Goal: Check status

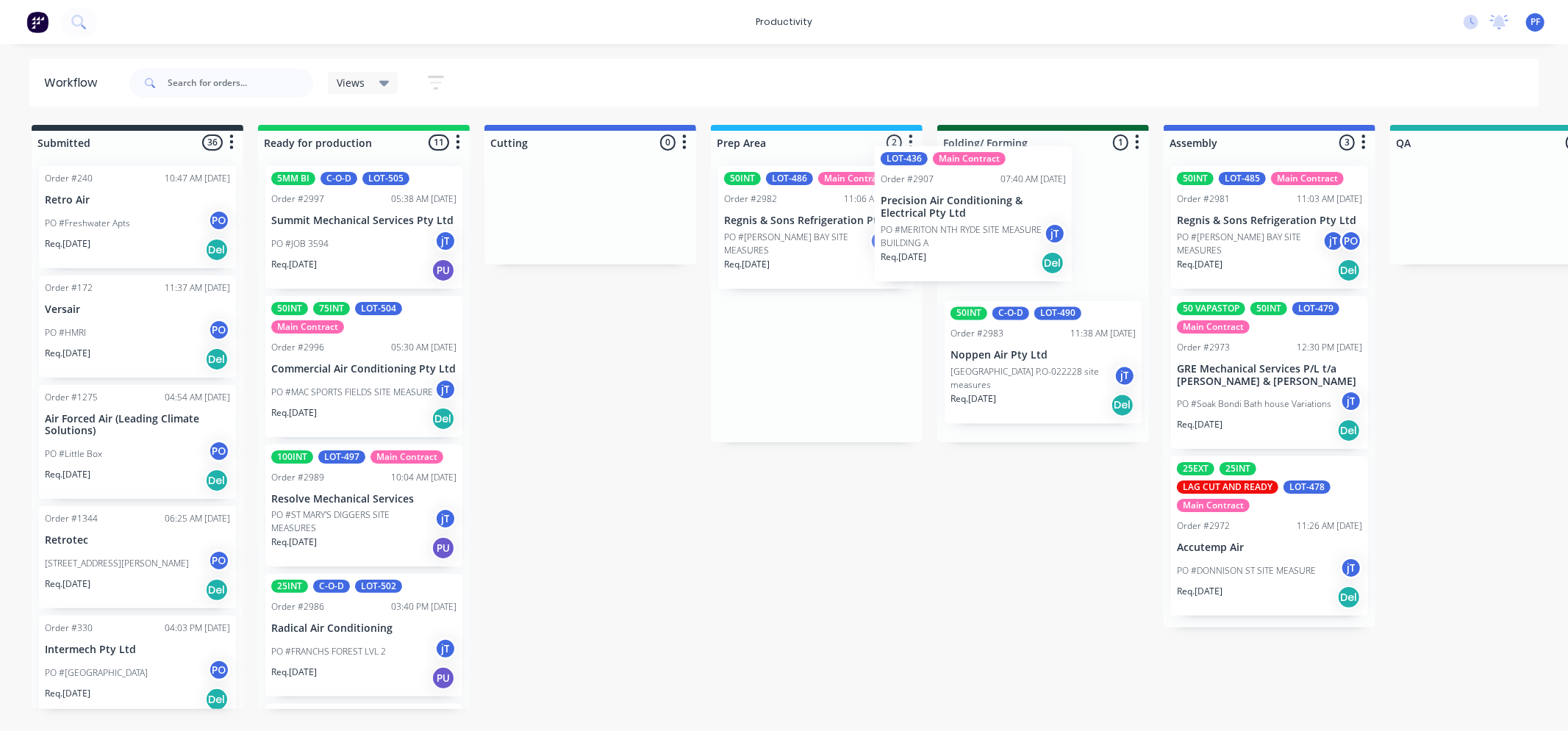
drag, startPoint x: 825, startPoint y: 392, endPoint x: 987, endPoint y: 236, distance: 224.9
click at [987, 236] on div "Submitted 36 Order #240 10:47 AM [DATE] Retro Air PO #Freshwater Apts PO Req. […" at bounding box center [1428, 418] width 2878 height 585
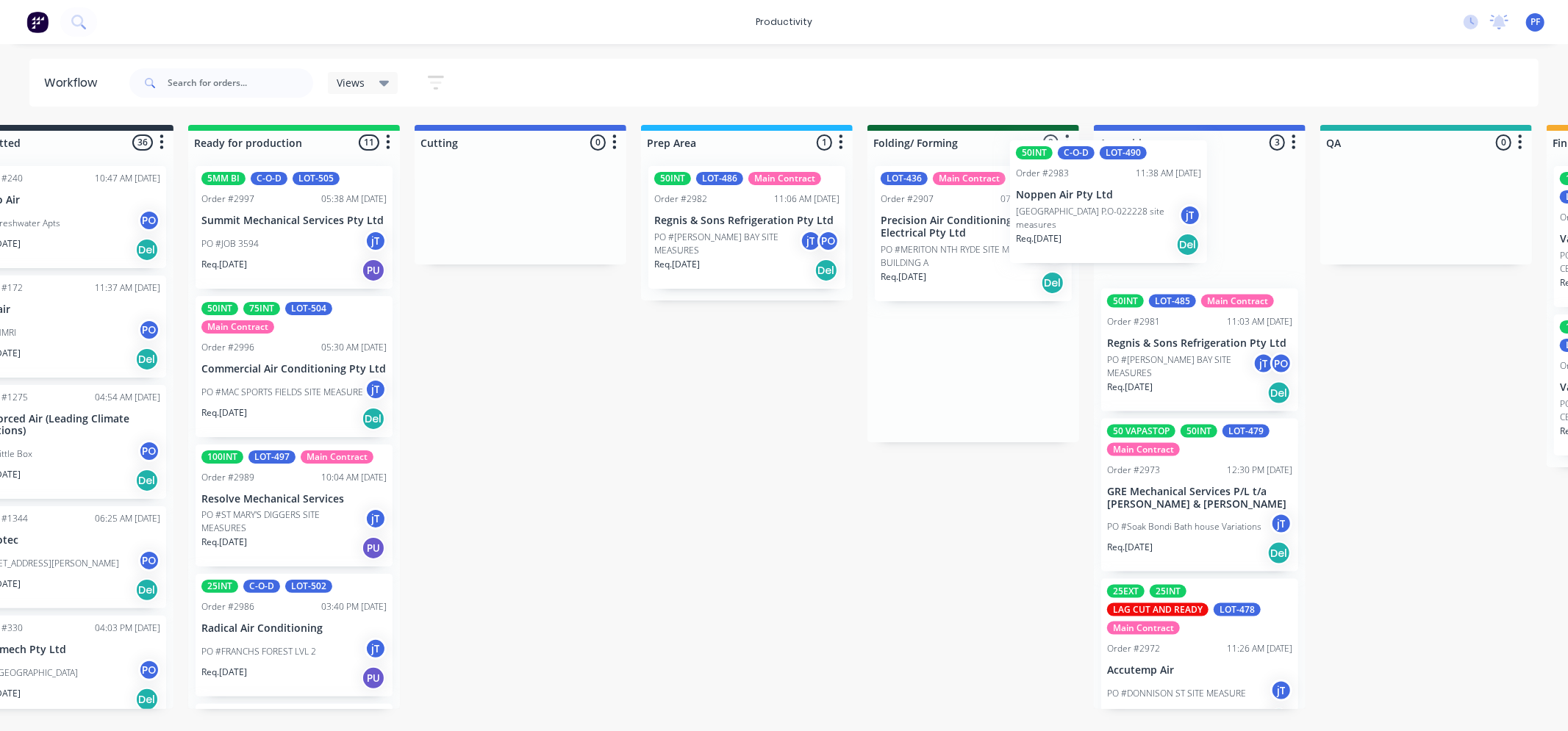
scroll to position [0, 71]
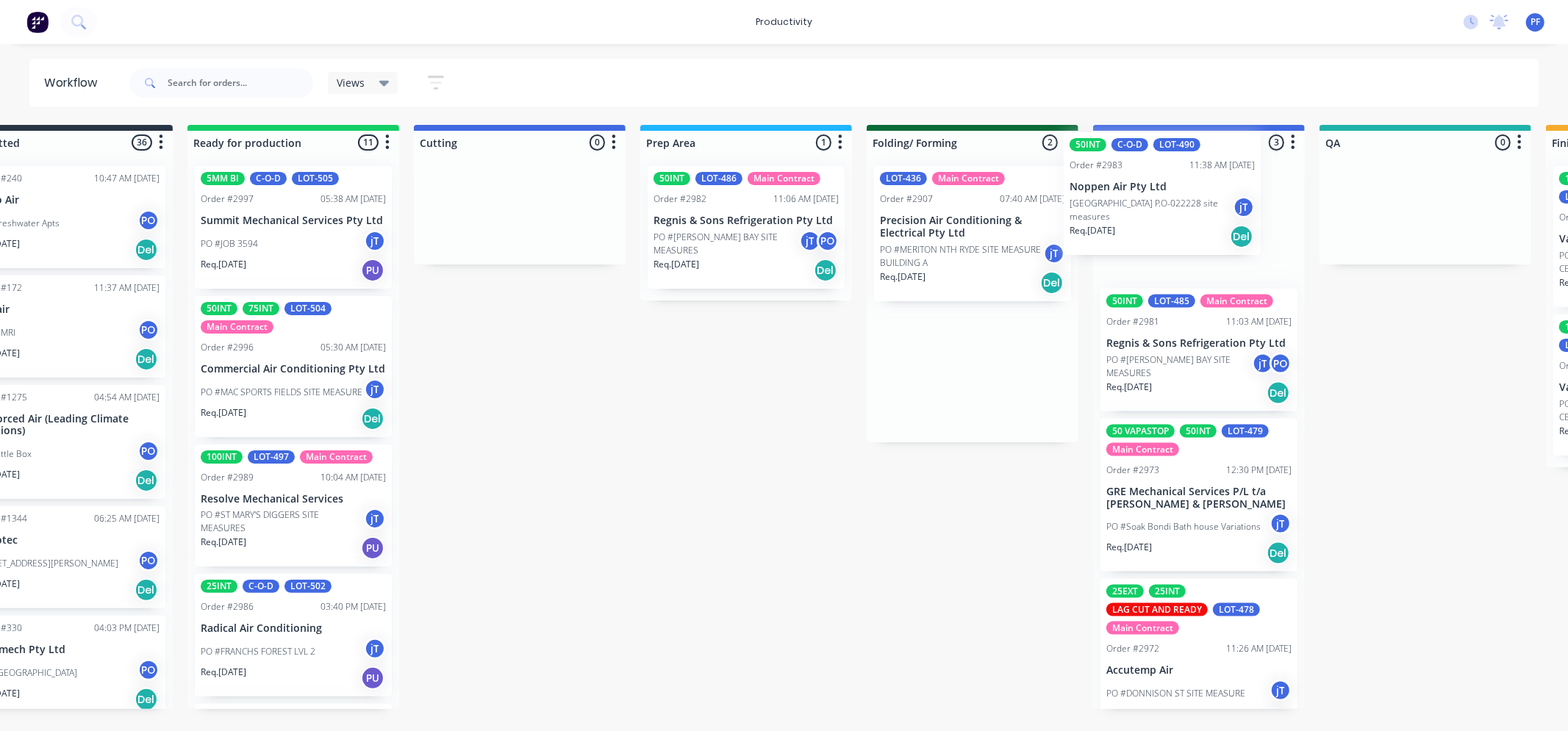
drag, startPoint x: 1018, startPoint y: 391, endPoint x: 1142, endPoint y: 210, distance: 219.4
click at [1142, 210] on div "Submitted 36 Order #240 10:47 AM 24/09/24 Retro Air PO #Freshwater Apts PO Req.…" at bounding box center [1357, 418] width 2878 height 585
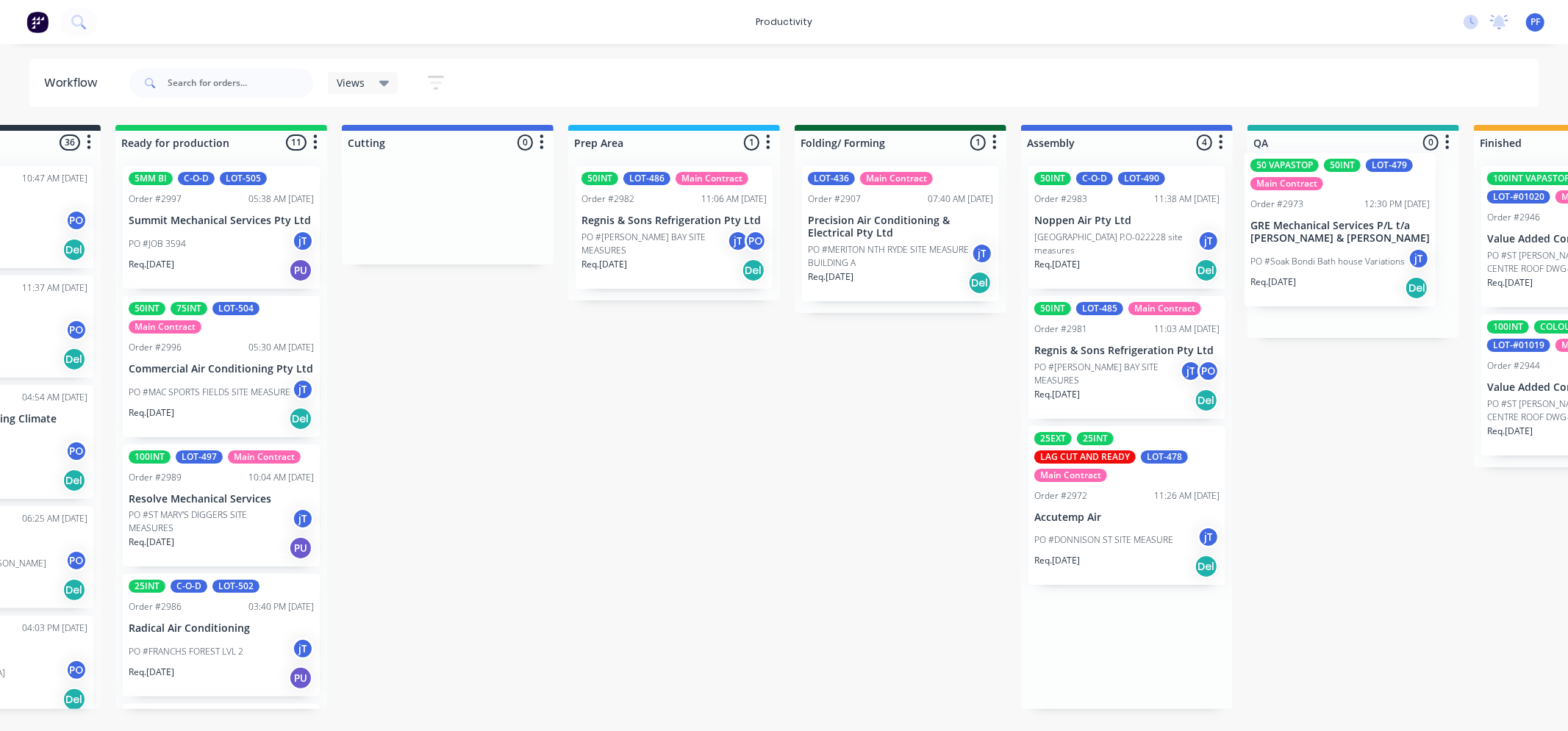
drag, startPoint x: 1193, startPoint y: 532, endPoint x: 1334, endPoint y: 239, distance: 325.2
click at [1339, 245] on div "Submitted 36 Order #240 10:47 AM 24/09/24 Retro Air PO #Freshwater Apts PO Req.…" at bounding box center [1285, 418] width 2878 height 585
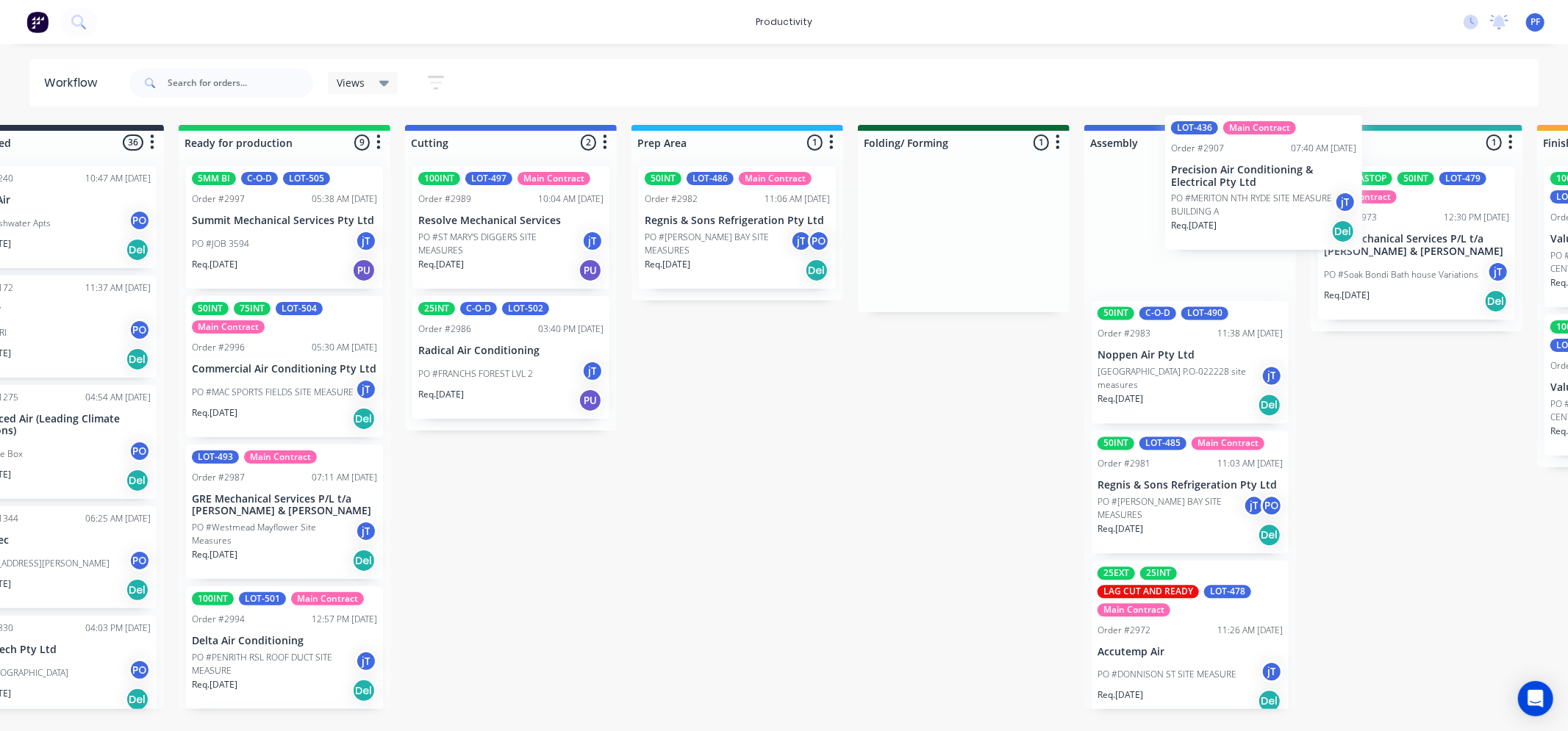
scroll to position [0, 85]
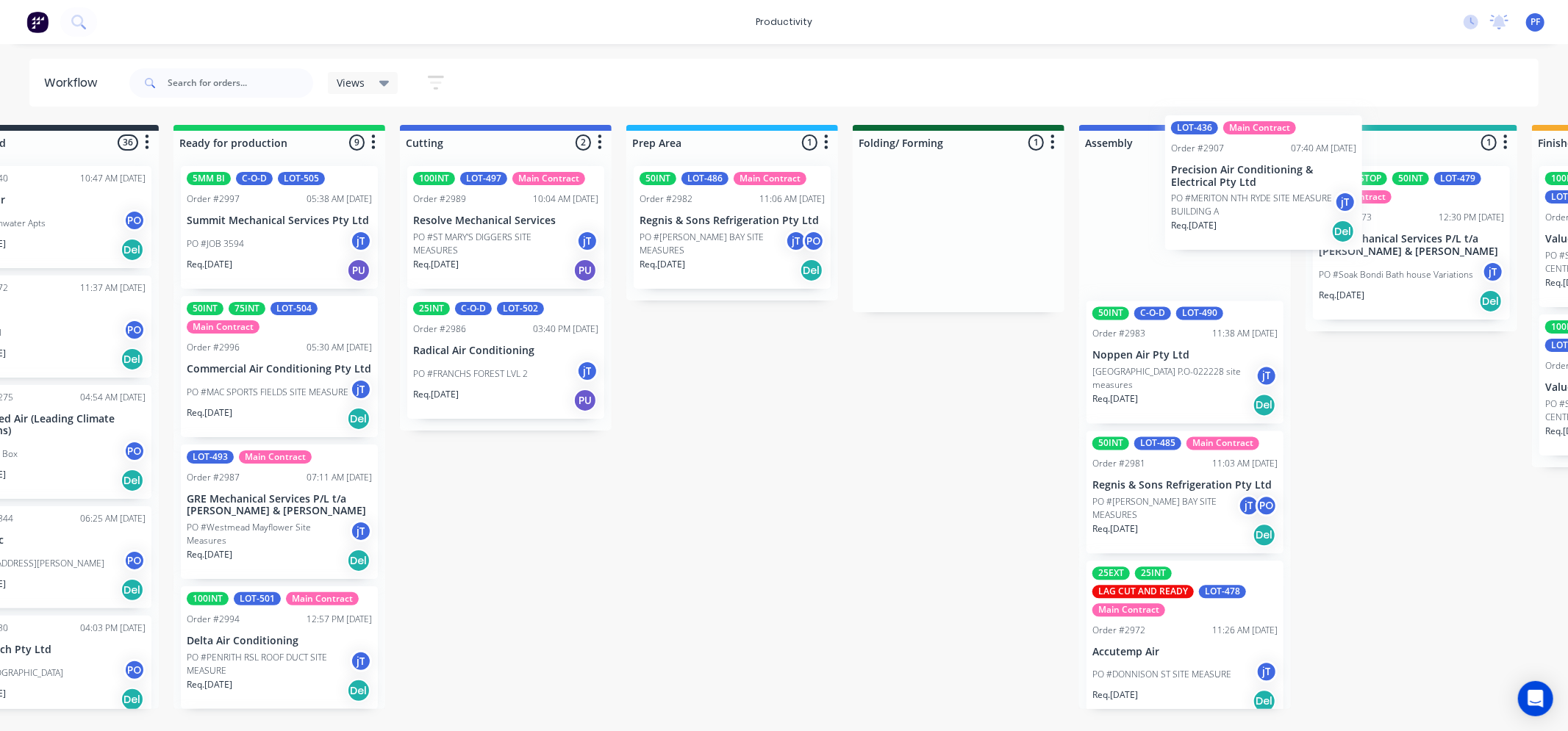
drag, startPoint x: 1003, startPoint y: 254, endPoint x: 1192, endPoint y: 208, distance: 194.5
click at [1192, 208] on div "Submitted 36 Order #240 10:47 AM [DATE] Retro Air PO #Freshwater Apts PO Req. […" at bounding box center [1343, 418] width 2878 height 585
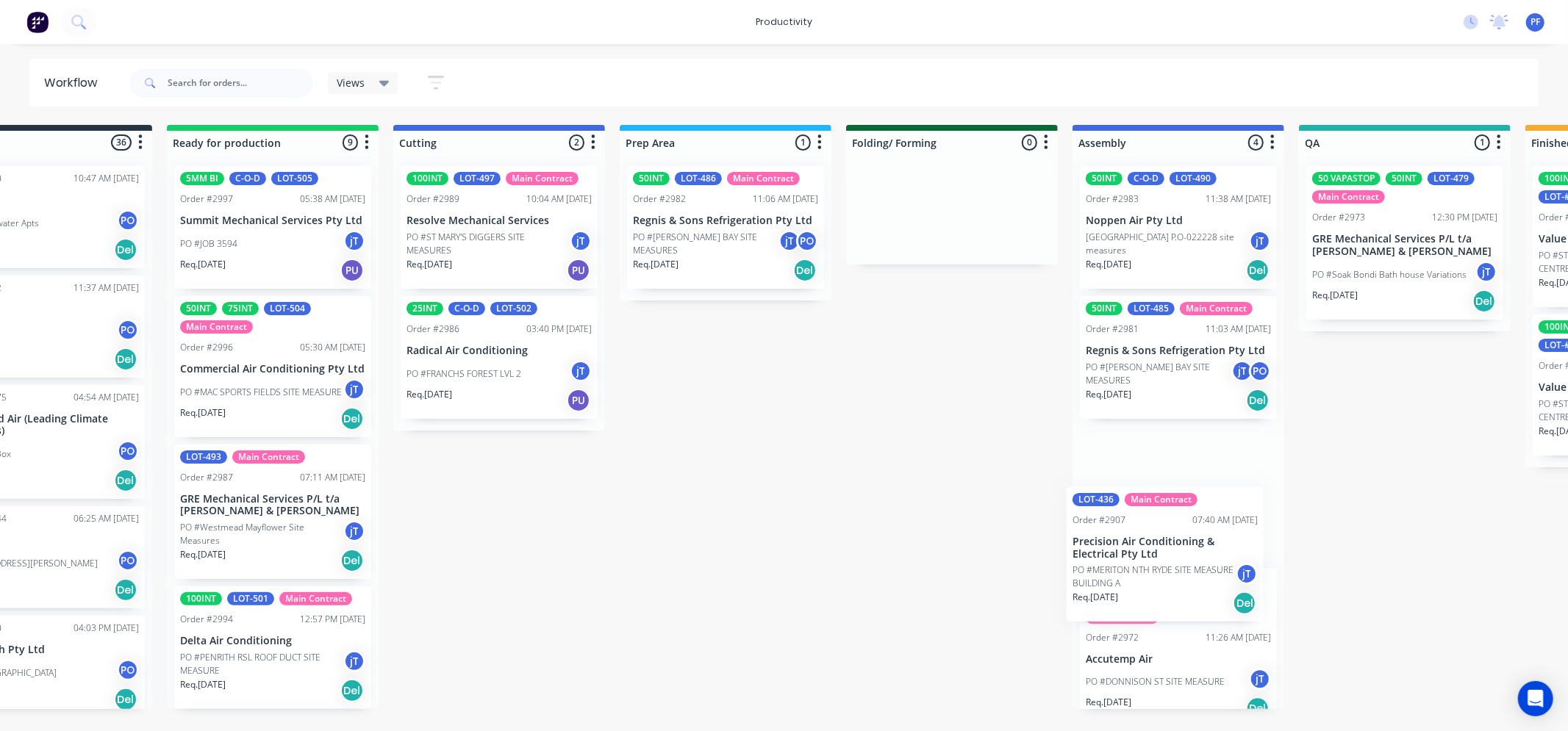
scroll to position [0, 92]
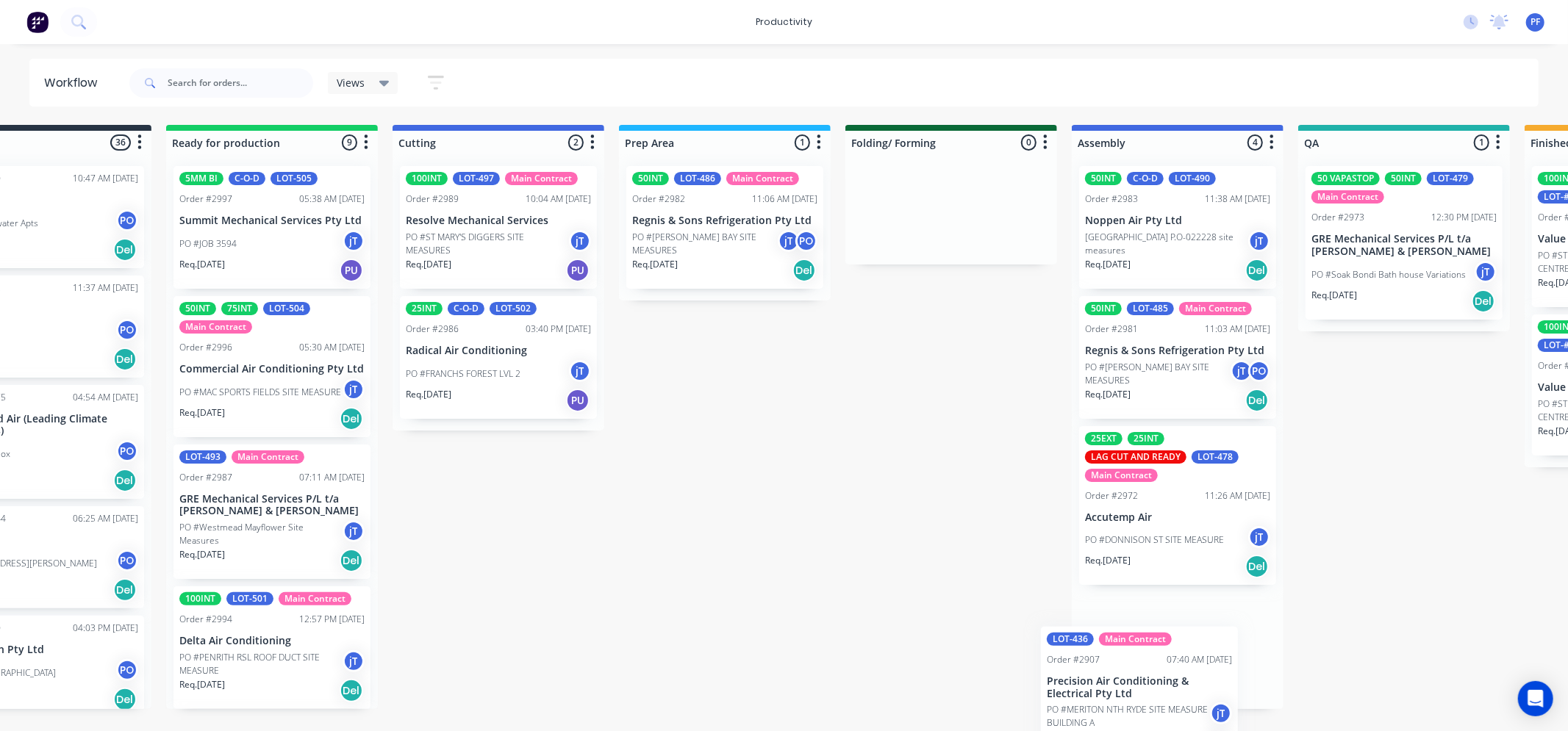
drag, startPoint x: 1155, startPoint y: 191, endPoint x: 1128, endPoint y: 616, distance: 425.9
click at [1128, 618] on div "LOT-436 Main Contract Order #2907 07:40 AM 22/09/25 Precision Air Conditioning …" at bounding box center [1178, 432] width 212 height 555
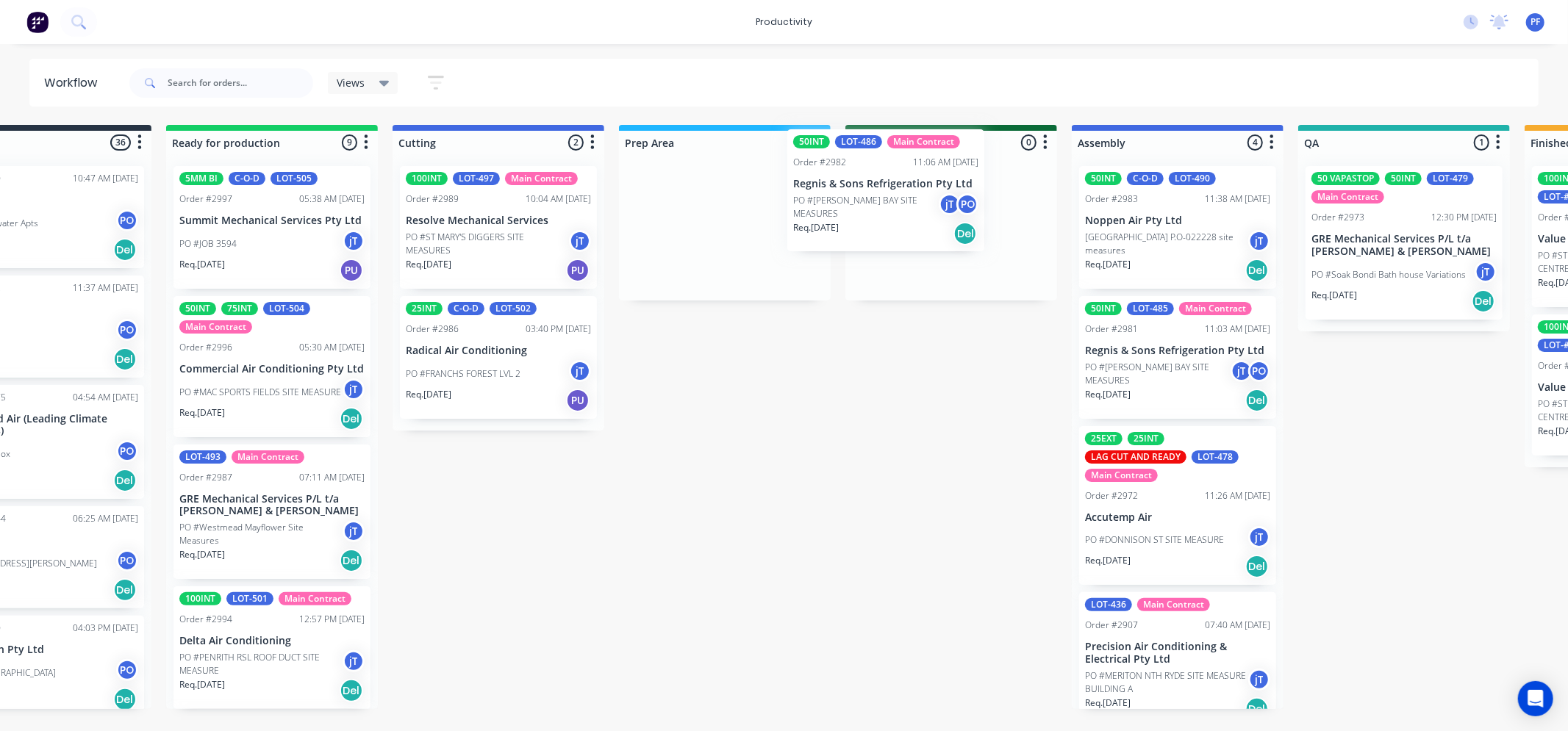
drag, startPoint x: 708, startPoint y: 221, endPoint x: 924, endPoint y: 174, distance: 221.1
click at [917, 174] on div "Submitted 36 Order #240 10:47 AM 24/09/24 Retro Air PO #Freshwater Apts PO Req.…" at bounding box center [1336, 418] width 2878 height 585
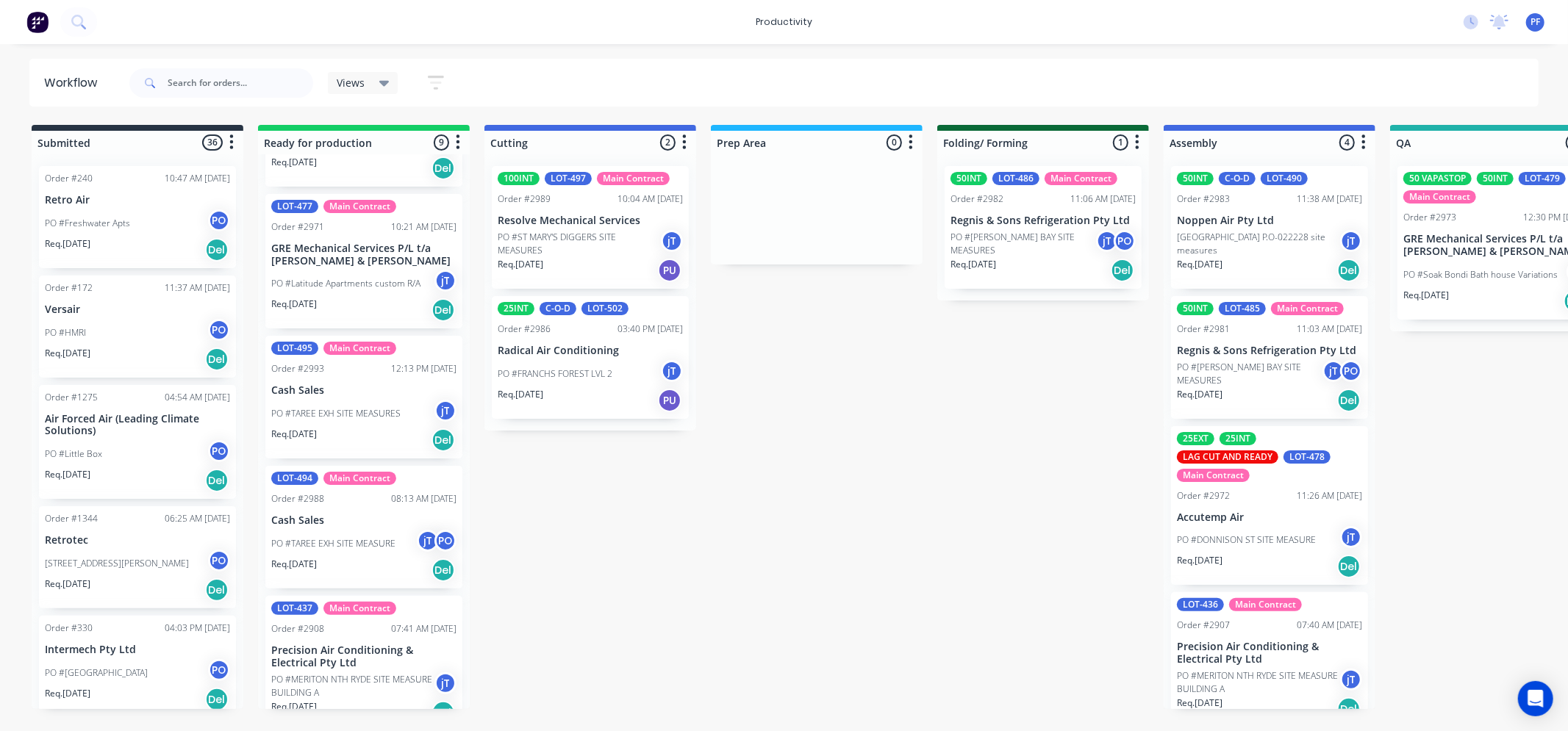
scroll to position [685, 0]
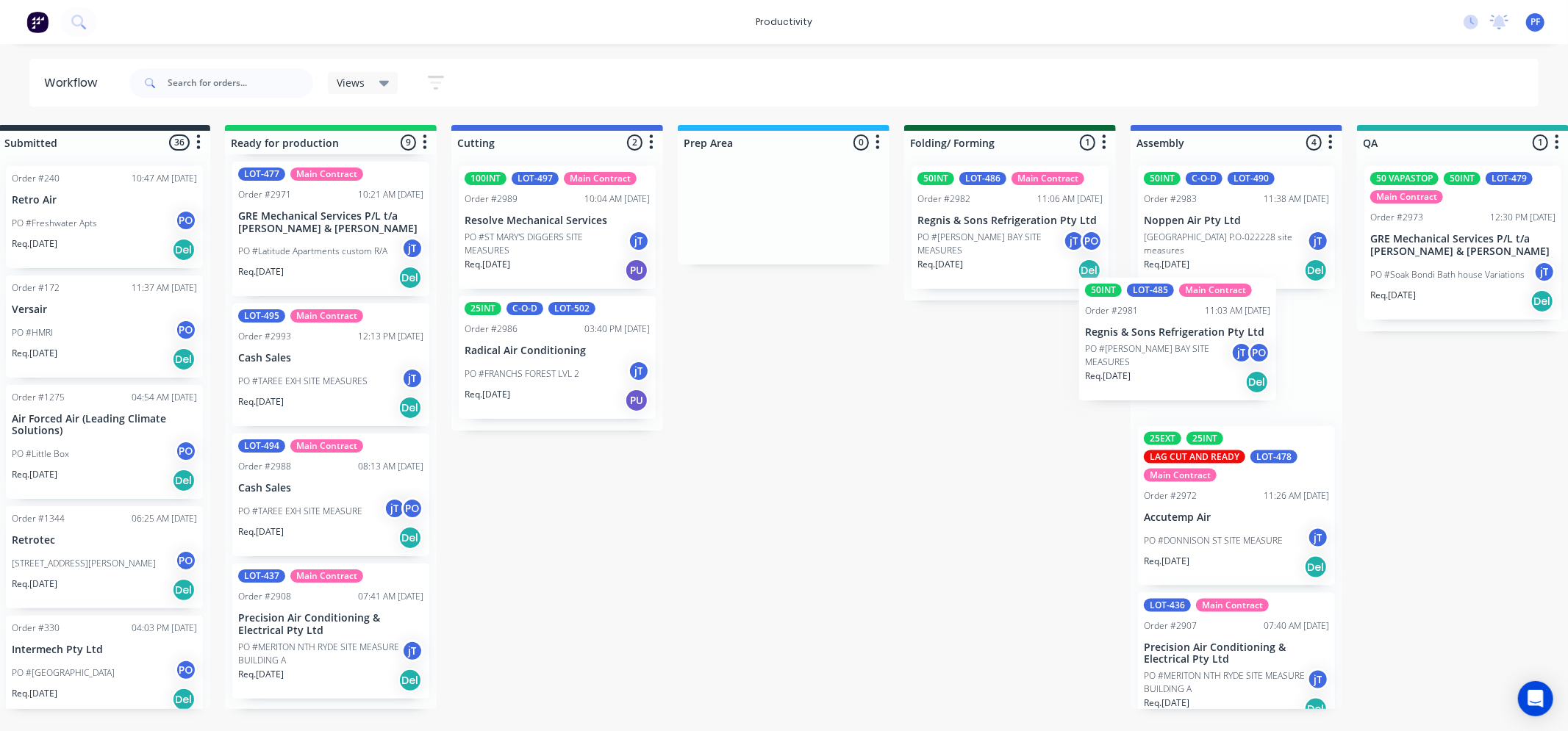
drag, startPoint x: 1277, startPoint y: 369, endPoint x: 808, endPoint y: 302, distance: 473.8
click at [1190, 355] on div "50INT C-O-D LOT-490 Order #2983 11:38 AM 30/09/25 Noppen Air Pty Ltd PO #PRAIRI…" at bounding box center [1237, 432] width 212 height 555
